Goal: Communication & Community: Share content

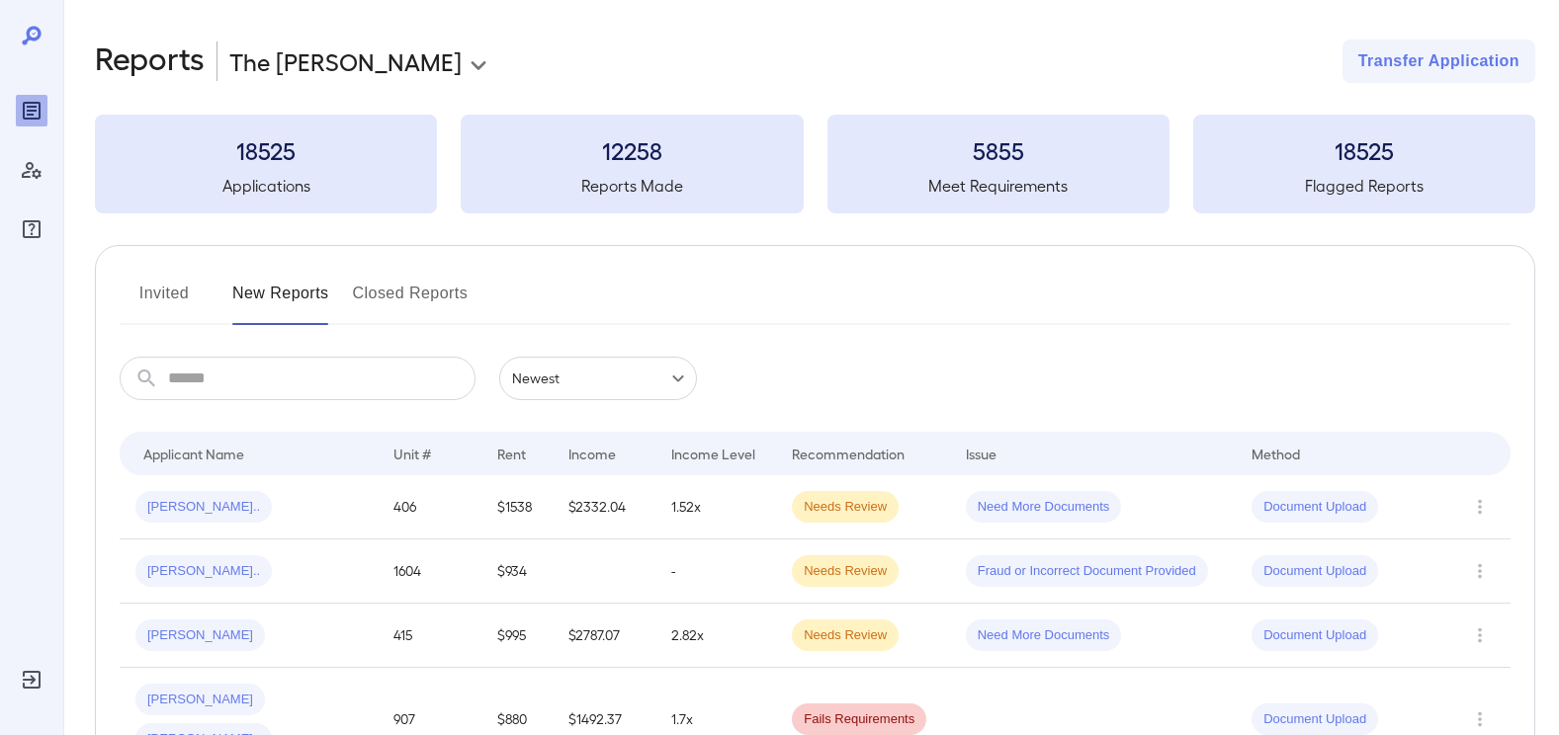
click at [191, 307] on button "Invited" at bounding box center [164, 301] width 89 height 47
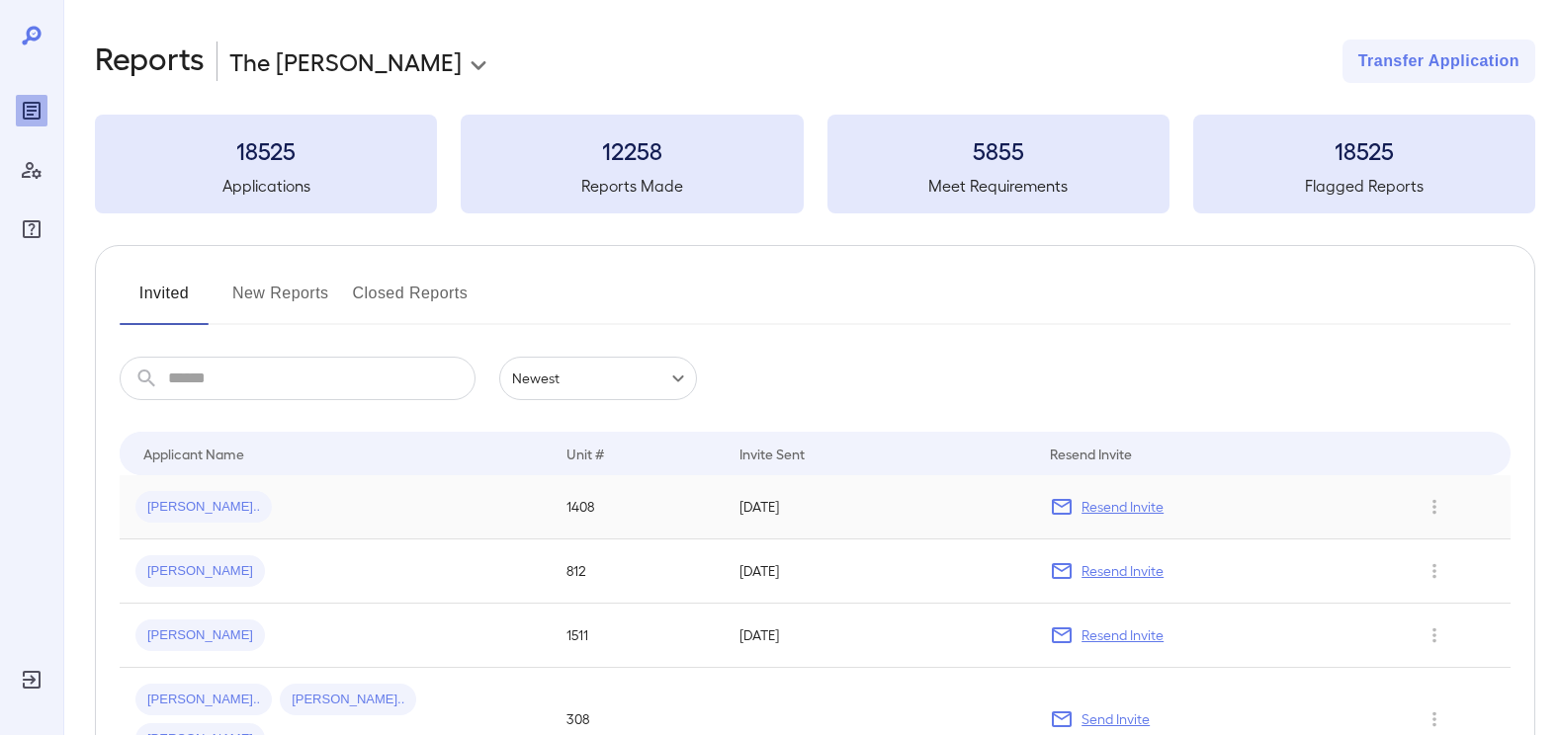
click at [192, 505] on span "[PERSON_NAME].." at bounding box center [203, 507] width 136 height 19
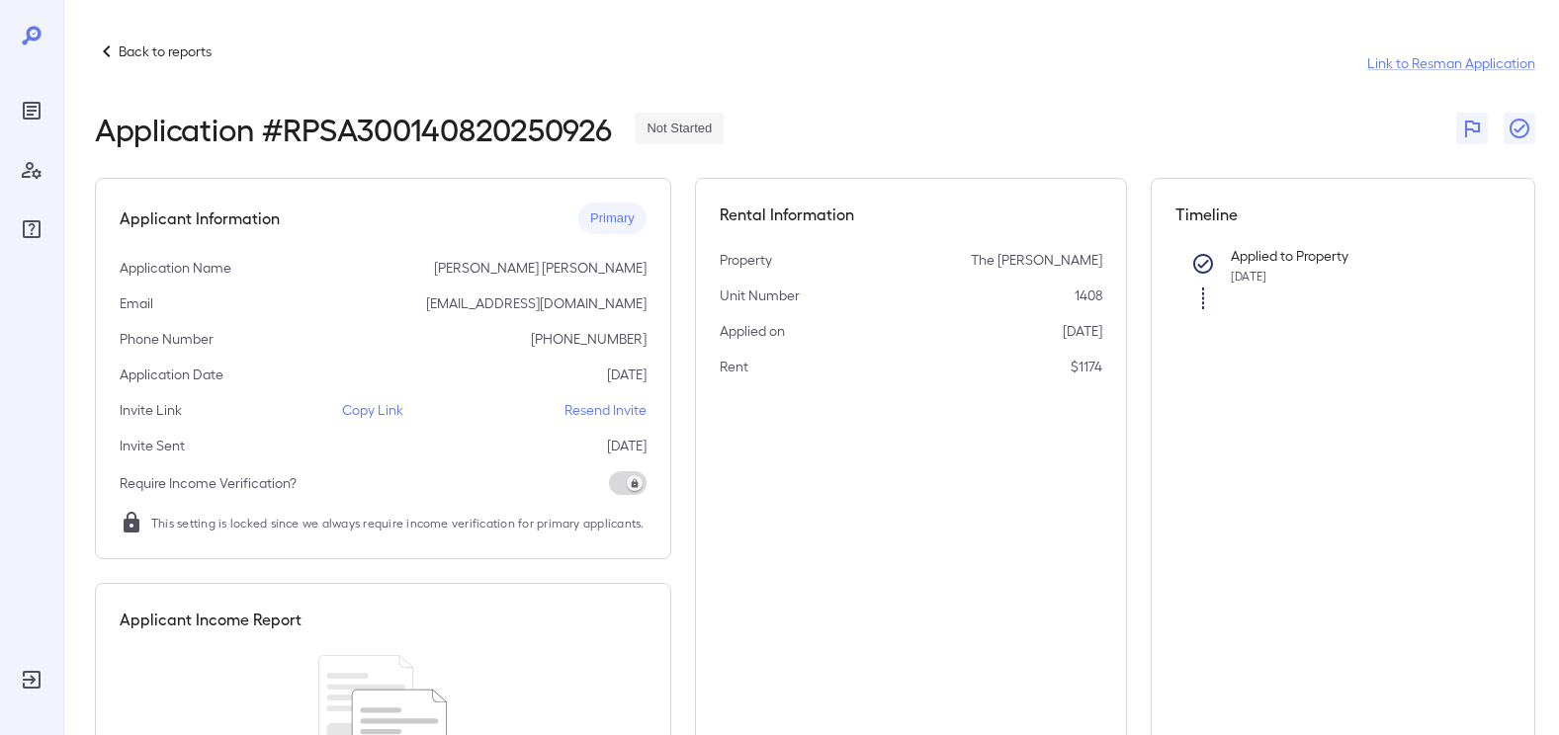
click at [373, 414] on p "Copy Link" at bounding box center [372, 410] width 61 height 20
